Goal: Navigation & Orientation: Find specific page/section

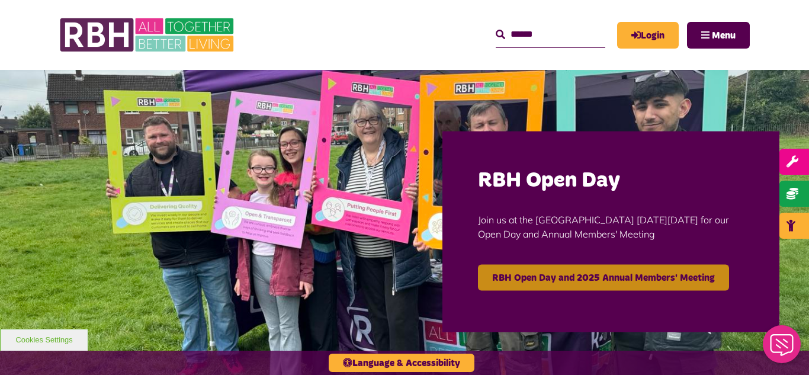
click at [576, 273] on link "RBH Open Day and 2025 Annual Members' Meeting" at bounding box center [603, 277] width 251 height 26
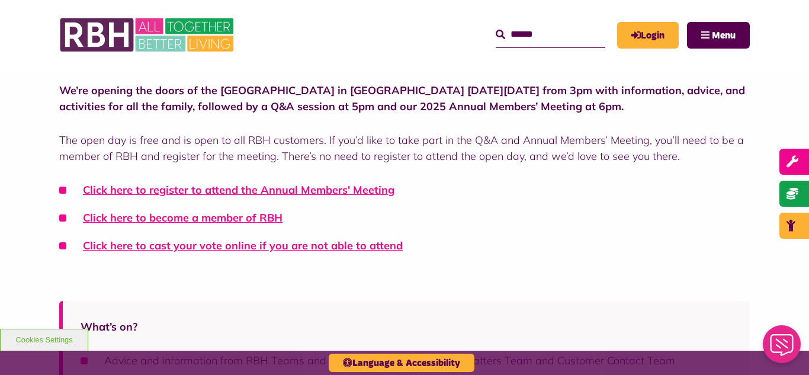
scroll to position [379, 0]
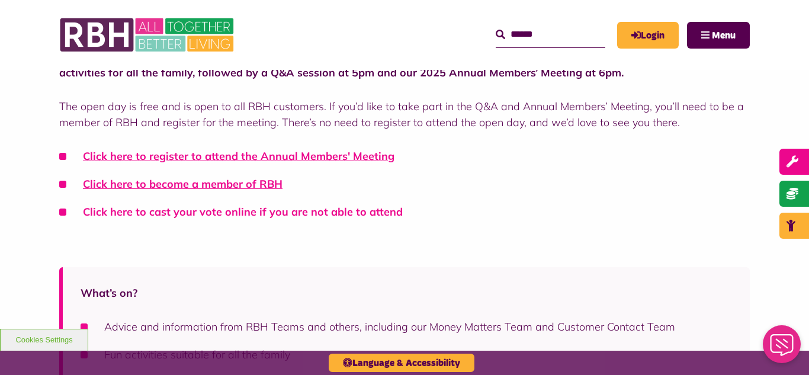
click at [261, 215] on link "Click here to cast your vote online if you are not able to attend" at bounding box center [243, 212] width 320 height 14
click at [0, 123] on div "We’re opening the doors of the Strand Hub in Kirkholt on Tuesday 30 September f…" at bounding box center [404, 131] width 809 height 260
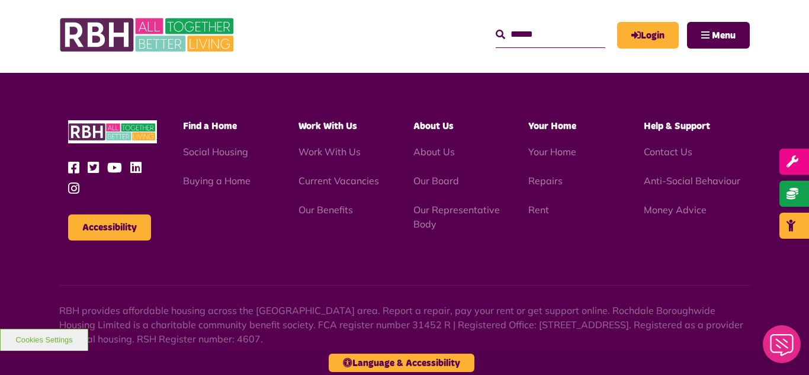
scroll to position [1365, 0]
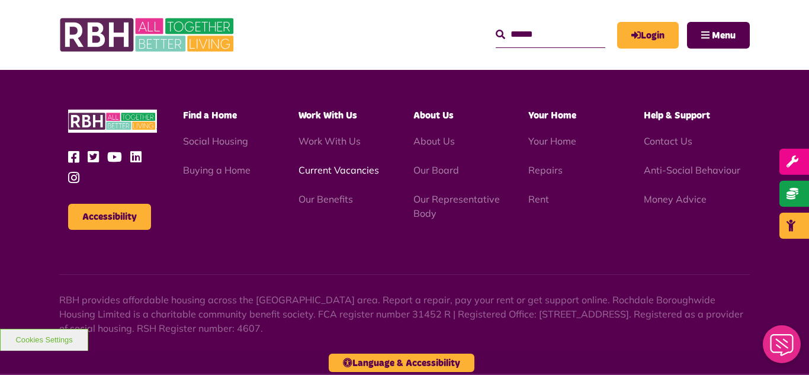
click at [332, 164] on link "Current Vacancies" at bounding box center [339, 170] width 81 height 12
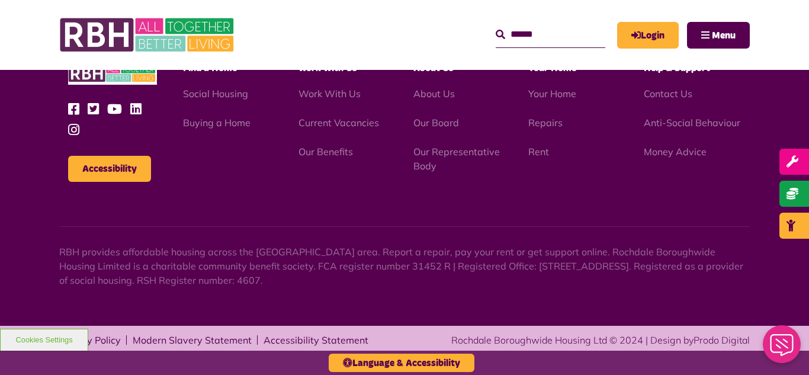
scroll to position [1314, 0]
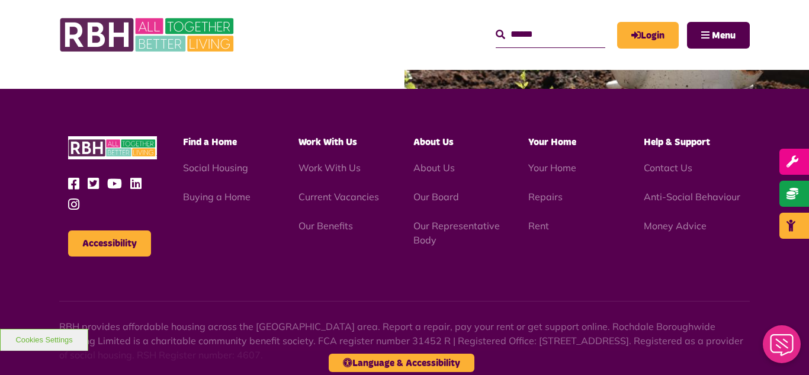
scroll to position [1392, 0]
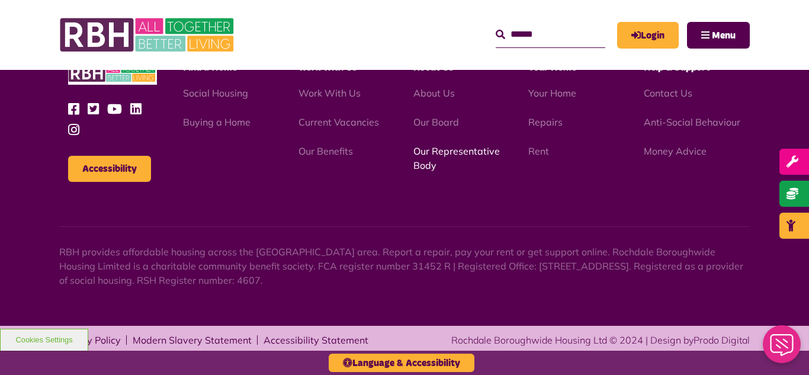
click at [469, 152] on link "Our Representative Body" at bounding box center [457, 158] width 87 height 26
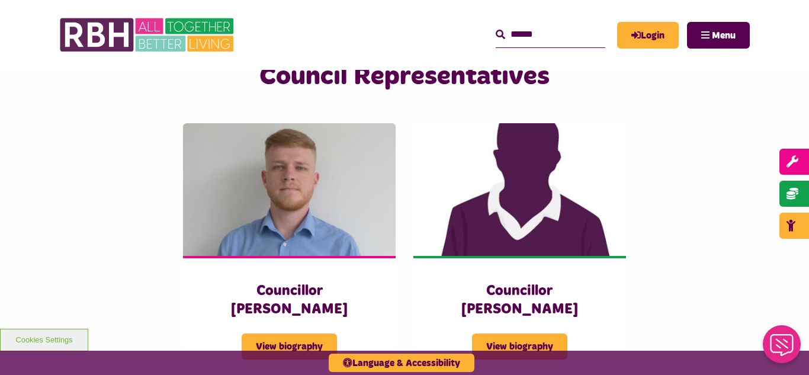
scroll to position [2583, 0]
